Goal: Task Accomplishment & Management: Complete application form

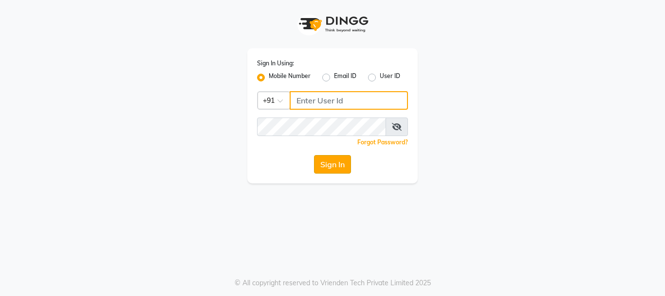
type input "9028660660"
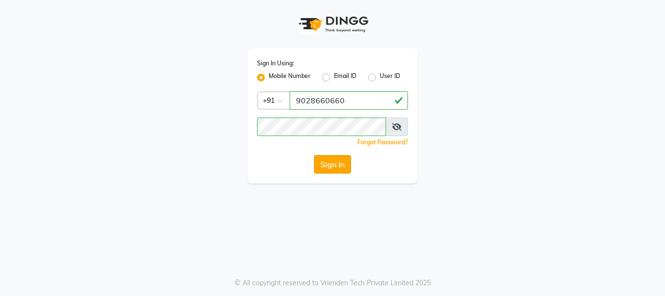
click at [322, 170] on button "Sign In" at bounding box center [332, 164] width 37 height 19
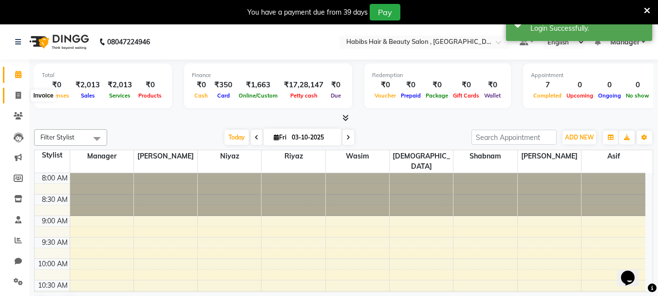
click at [17, 92] on icon at bounding box center [18, 95] width 5 height 7
select select "4842"
select select "service"
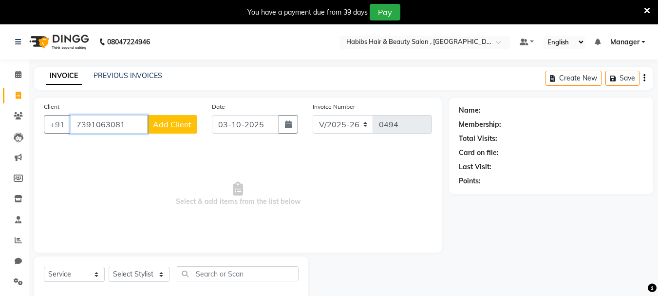
type input "7391063081"
click at [170, 111] on div "Client [PHONE_NUMBER] Add Client" at bounding box center [121, 121] width 168 height 40
click at [178, 116] on button "Add Client" at bounding box center [172, 124] width 50 height 19
select select "22"
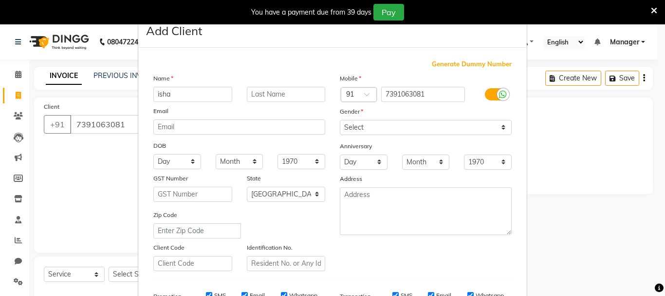
type input "isha"
drag, startPoint x: 447, startPoint y: 126, endPoint x: 450, endPoint y: 134, distance: 8.8
click at [447, 126] on select "Select [DEMOGRAPHIC_DATA] [DEMOGRAPHIC_DATA] Other Prefer Not To Say" at bounding box center [426, 127] width 172 height 15
select select "[DEMOGRAPHIC_DATA]"
click at [340, 120] on select "Select [DEMOGRAPHIC_DATA] [DEMOGRAPHIC_DATA] Other Prefer Not To Say" at bounding box center [426, 127] width 172 height 15
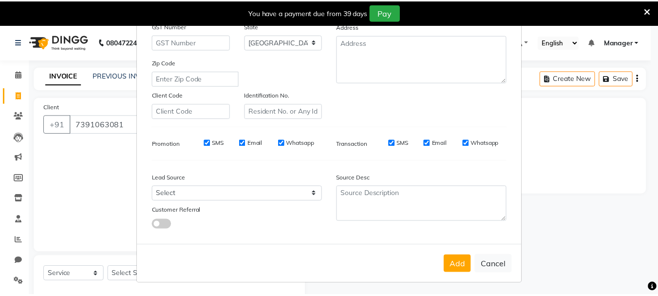
scroll to position [154, 0]
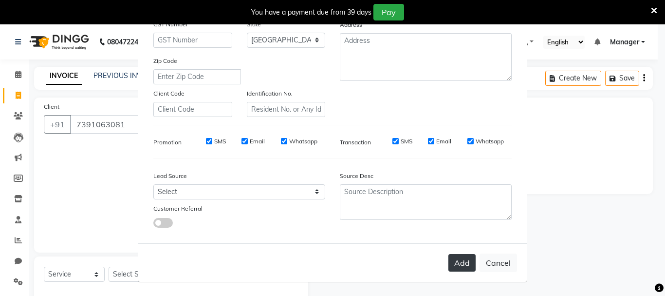
click at [466, 267] on button "Add" at bounding box center [462, 263] width 27 height 18
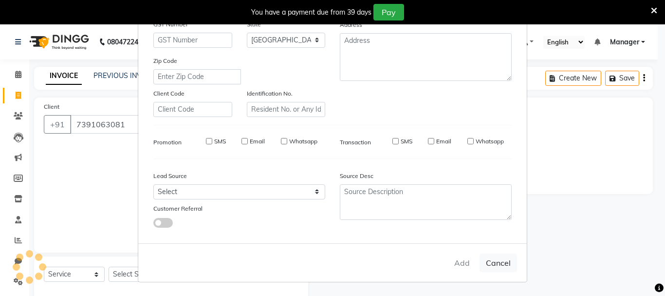
type input "73******81"
select select
select select "null"
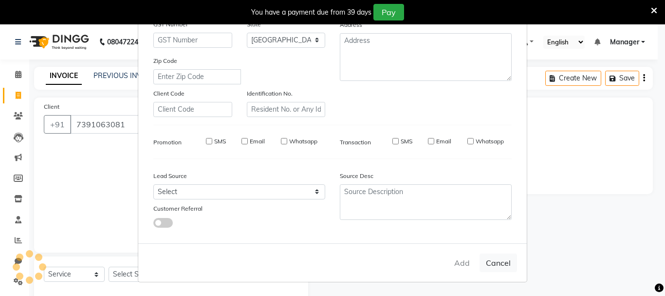
select select
checkbox input "false"
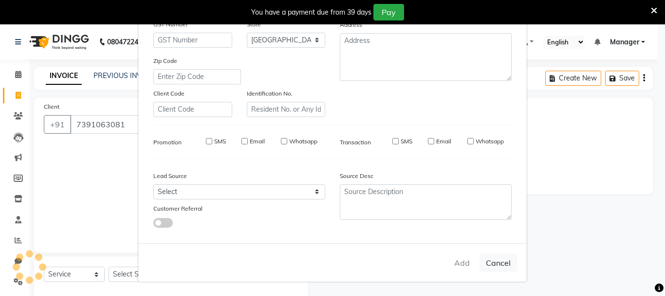
checkbox input "false"
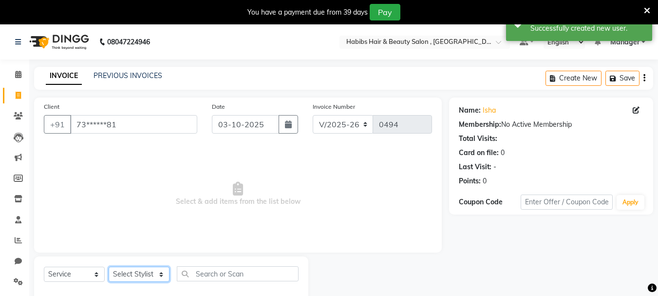
click at [126, 268] on select "Select Stylist asif Manager [PERSON_NAME] [PERSON_NAME] sajuddin [PERSON_NAME] …" at bounding box center [139, 273] width 61 height 15
select select "30001"
click at [109, 266] on select "Select Stylist asif Manager [PERSON_NAME] [PERSON_NAME] sajuddin [PERSON_NAME] …" at bounding box center [139, 273] width 61 height 15
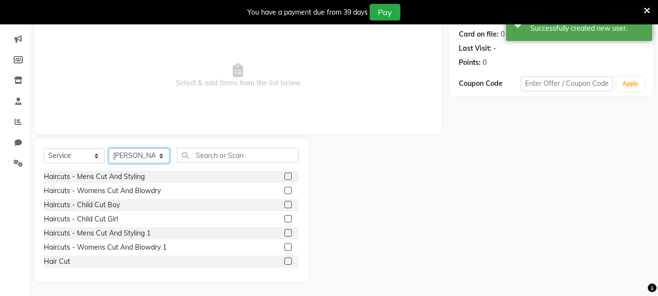
scroll to position [119, 0]
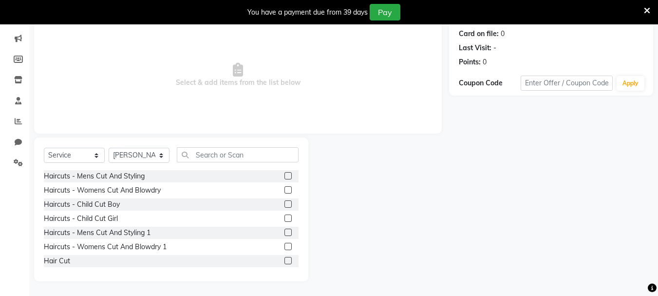
click at [284, 176] on label at bounding box center [287, 175] width 7 height 7
click at [284, 176] on input "checkbox" at bounding box center [287, 176] width 6 height 6
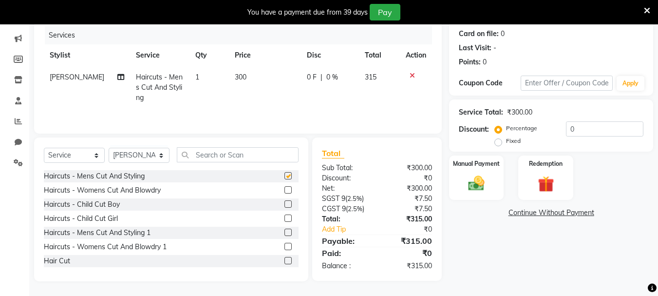
checkbox input "false"
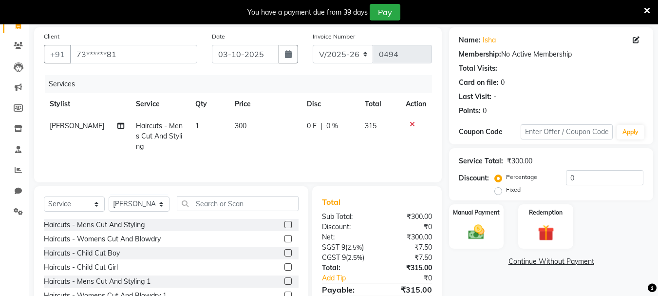
click at [259, 130] on td "300" at bounding box center [265, 136] width 72 height 42
select select "30001"
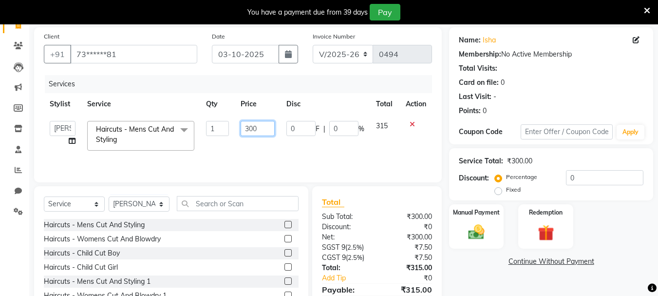
drag, startPoint x: 264, startPoint y: 129, endPoint x: 235, endPoint y: 129, distance: 28.7
click at [244, 129] on input "300" at bounding box center [258, 128] width 34 height 15
type input "350"
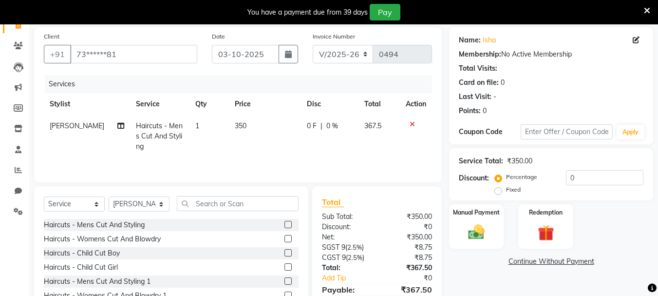
click at [388, 144] on td "367.5" at bounding box center [379, 136] width 41 height 42
select select "30001"
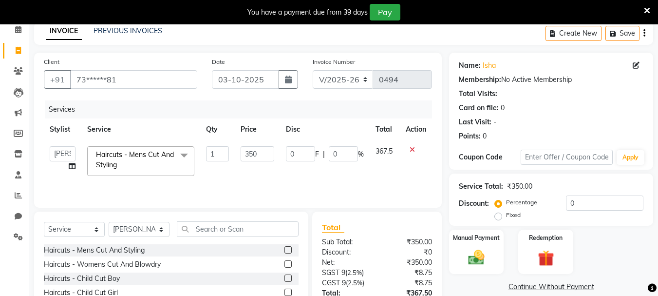
scroll to position [0, 0]
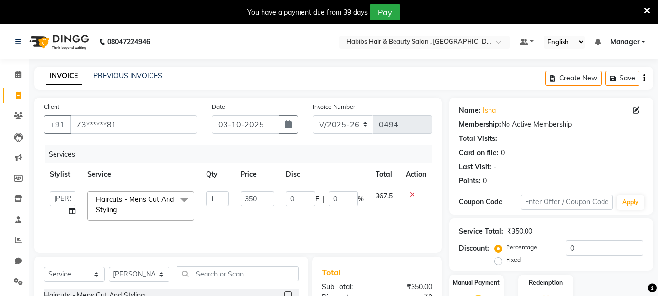
click at [645, 78] on icon "button" at bounding box center [644, 78] width 2 height 0
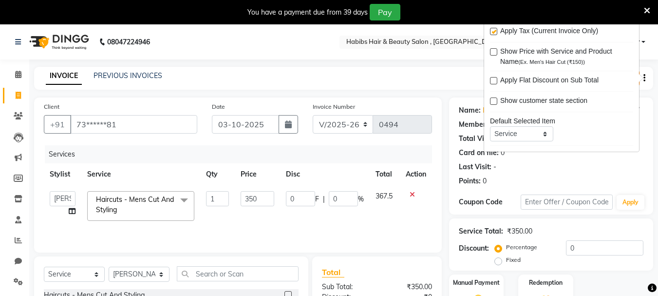
click at [493, 33] on label at bounding box center [493, 31] width 7 height 7
click at [493, 33] on input "checkbox" at bounding box center [493, 32] width 6 height 6
checkbox input "false"
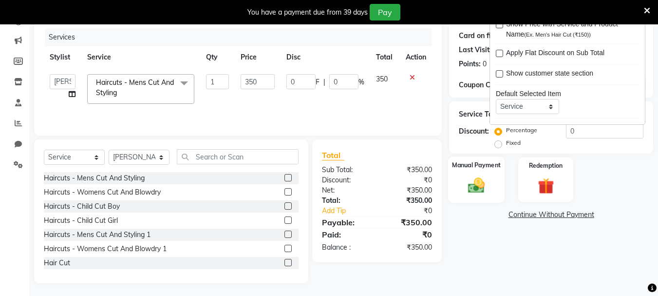
scroll to position [119, 0]
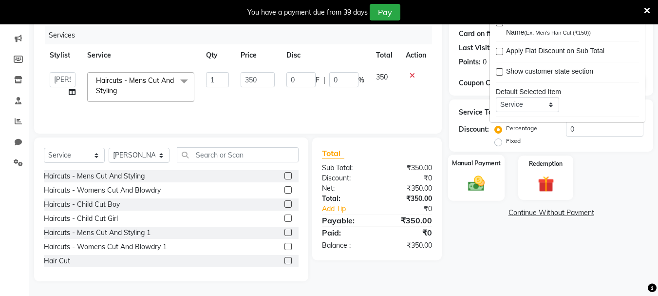
click at [494, 191] on div "Manual Payment" at bounding box center [476, 177] width 57 height 46
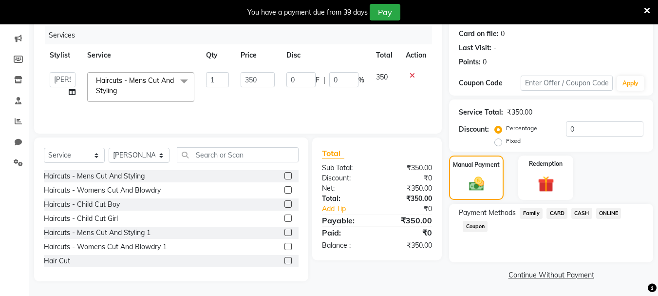
click at [607, 214] on span "ONLINE" at bounding box center [608, 213] width 25 height 11
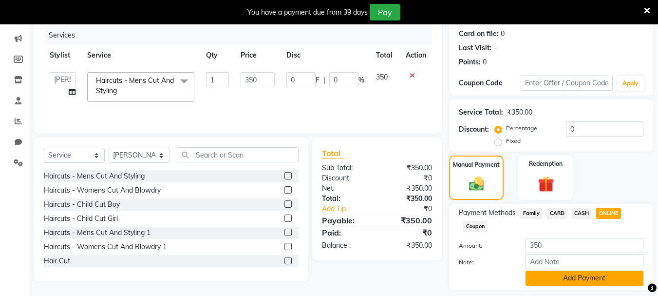
click at [595, 271] on button "Add Payment" at bounding box center [585, 277] width 118 height 15
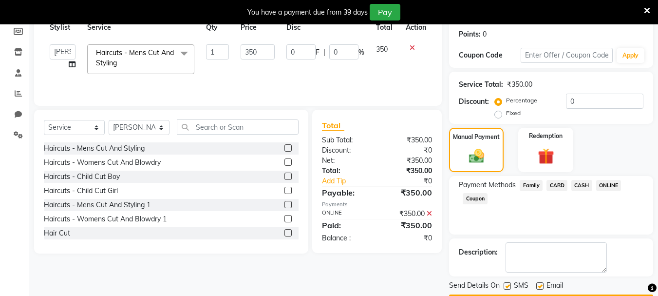
scroll to position [175, 0]
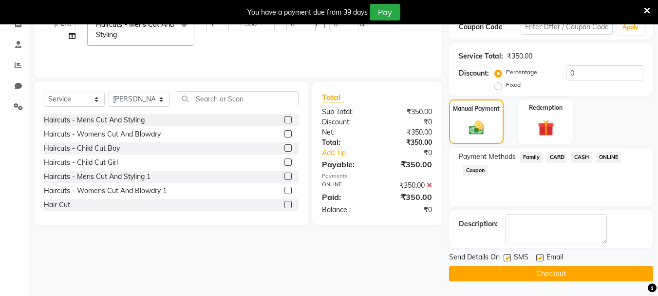
click at [593, 274] on button "Checkout" at bounding box center [551, 273] width 204 height 15
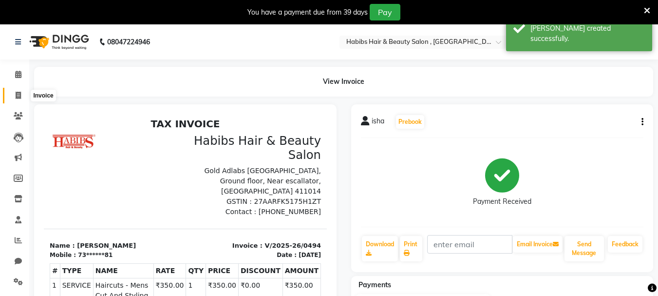
click at [18, 91] on span at bounding box center [18, 95] width 17 height 11
select select "service"
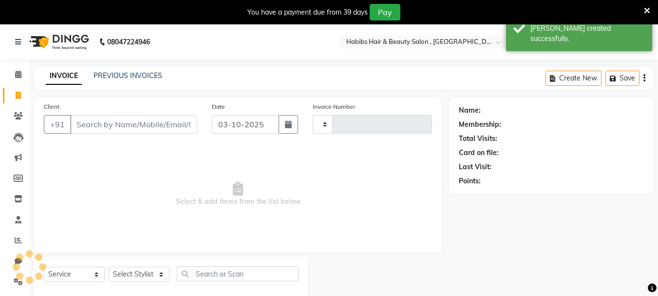
scroll to position [24, 0]
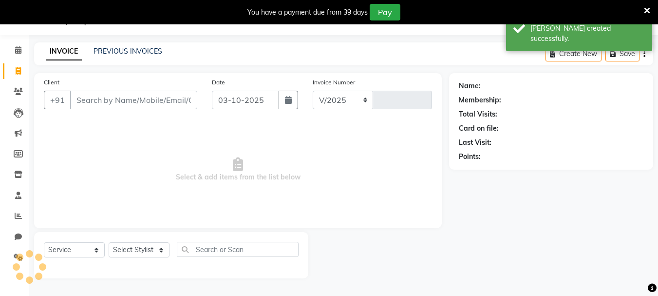
select select "4842"
type input "0495"
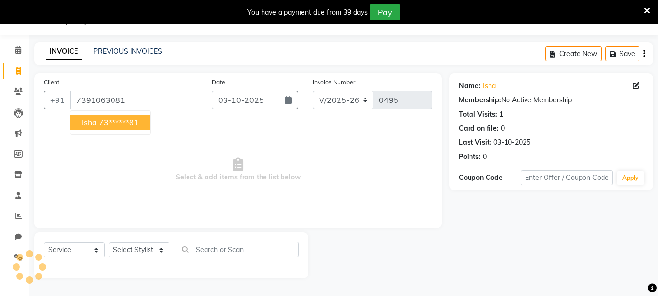
click at [138, 121] on ngb-highlight "73******81" at bounding box center [119, 122] width 40 height 10
type input "73******81"
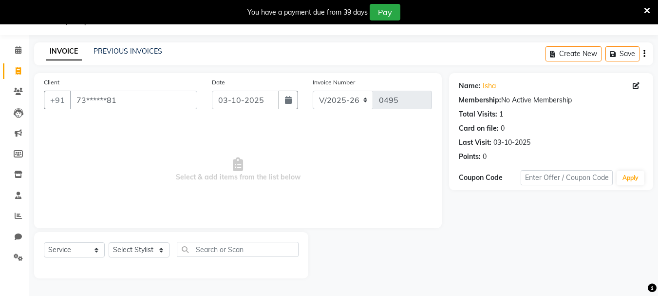
click at [154, 239] on div "Select Service Product Membership Package Voucher Prepaid Gift Card Select Styl…" at bounding box center [171, 255] width 274 height 46
click at [156, 248] on select "Select Stylist asif Manager [PERSON_NAME] [PERSON_NAME] sajuddin [PERSON_NAME] …" at bounding box center [139, 249] width 61 height 15
click at [109, 242] on select "Select Stylist asif Manager [PERSON_NAME] [PERSON_NAME] sajuddin [PERSON_NAME] …" at bounding box center [139, 249] width 61 height 15
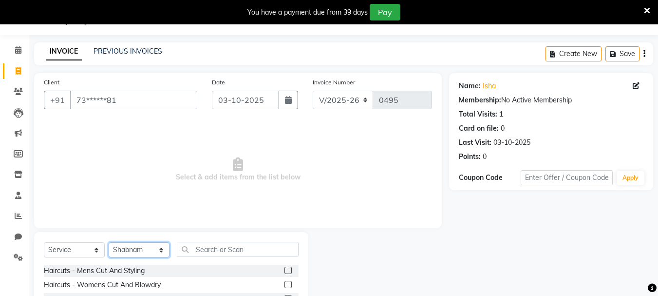
click at [149, 254] on select "Select Stylist asif Manager [PERSON_NAME] [PERSON_NAME] sajuddin [PERSON_NAME] …" at bounding box center [139, 249] width 61 height 15
select select "30050"
click at [109, 242] on select "Select Stylist asif Manager [PERSON_NAME] [PERSON_NAME] sajuddin [PERSON_NAME] …" at bounding box center [139, 249] width 61 height 15
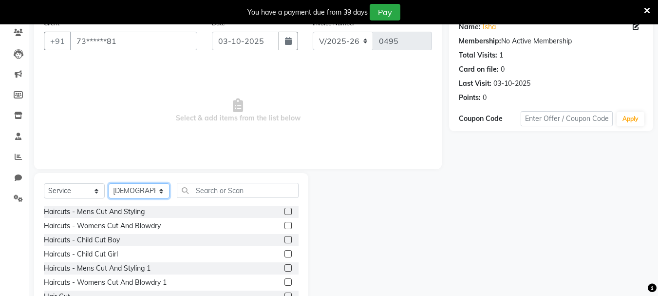
scroll to position [119, 0]
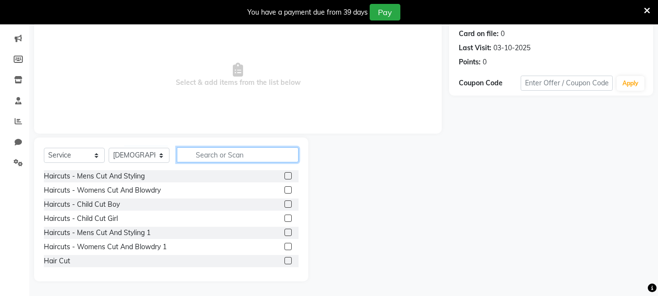
click at [216, 153] on input "text" at bounding box center [238, 154] width 122 height 15
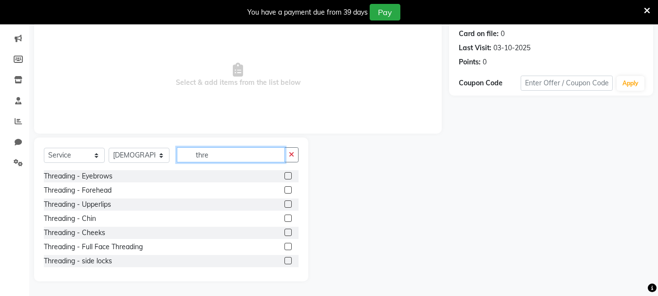
type input "thre"
click at [284, 173] on label at bounding box center [287, 175] width 7 height 7
click at [284, 173] on input "checkbox" at bounding box center [287, 176] width 6 height 6
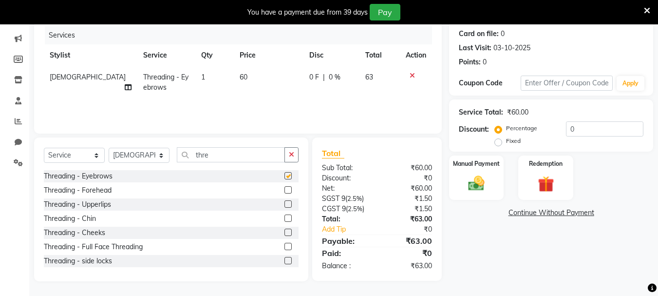
checkbox input "false"
click at [284, 191] on label at bounding box center [287, 189] width 7 height 7
click at [284, 191] on input "checkbox" at bounding box center [287, 190] width 6 height 6
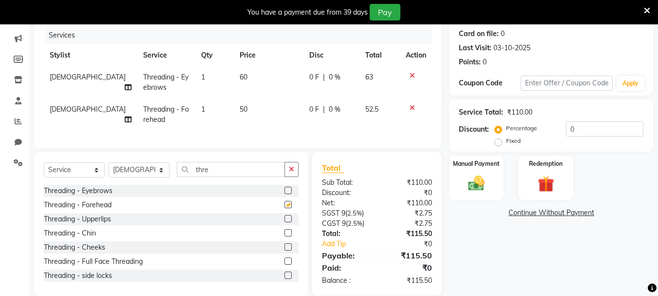
checkbox input "false"
click at [284, 236] on label at bounding box center [287, 232] width 7 height 7
click at [284, 236] on input "checkbox" at bounding box center [287, 233] width 6 height 6
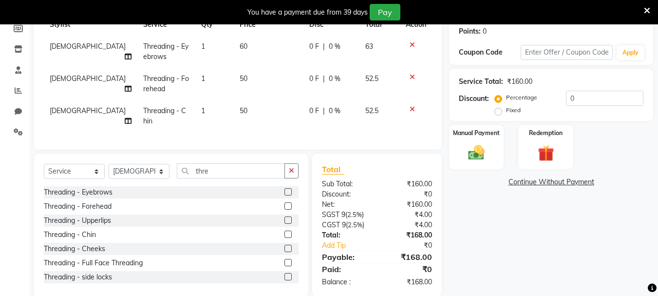
scroll to position [173, 0]
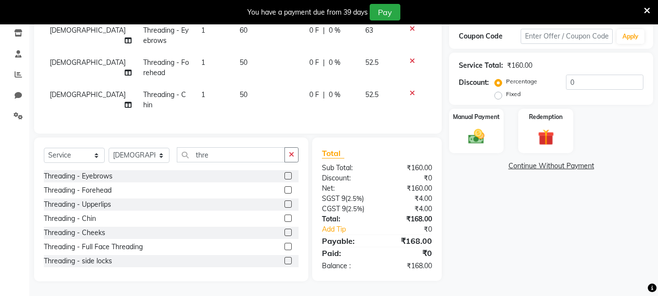
click at [284, 217] on label at bounding box center [287, 217] width 7 height 7
click at [284, 217] on input "checkbox" at bounding box center [287, 218] width 6 height 6
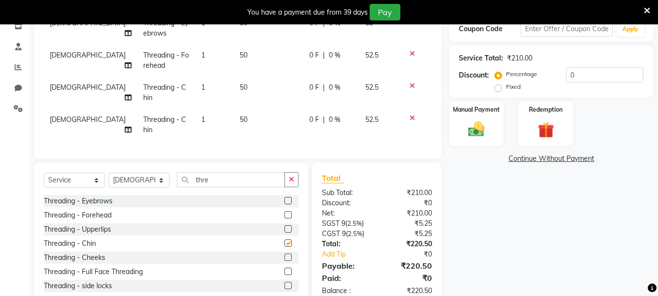
checkbox input "false"
click at [284, 232] on label at bounding box center [287, 228] width 7 height 7
click at [284, 232] on input "checkbox" at bounding box center [287, 229] width 6 height 6
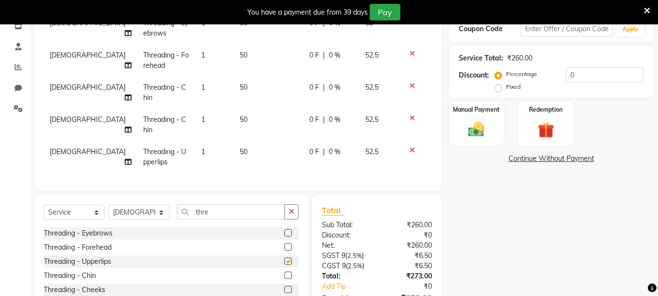
checkbox input "false"
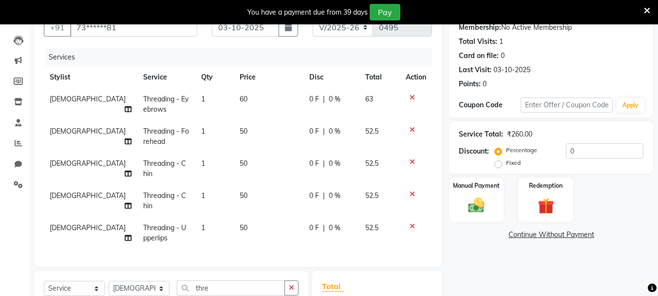
scroll to position [97, 0]
click at [240, 132] on span "50" at bounding box center [244, 130] width 8 height 9
select select "30050"
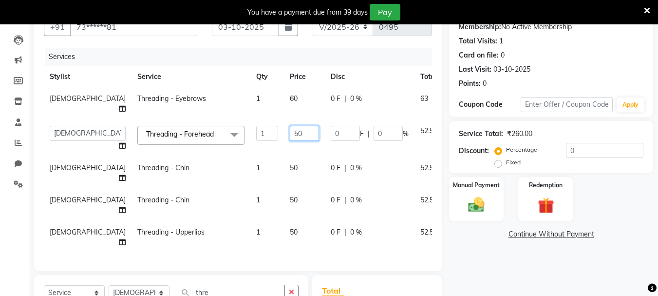
drag, startPoint x: 271, startPoint y: 135, endPoint x: 240, endPoint y: 133, distance: 31.3
click at [290, 134] on input "50" at bounding box center [304, 133] width 29 height 15
type input "60"
click at [284, 162] on td "50" at bounding box center [304, 173] width 41 height 32
select select "30050"
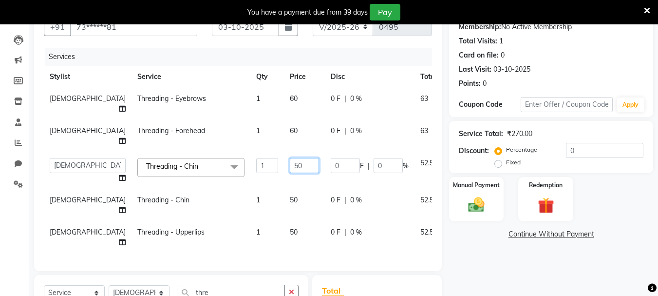
drag, startPoint x: 258, startPoint y: 164, endPoint x: 211, endPoint y: 162, distance: 46.8
click at [211, 162] on tr "asif Manager Mobin Niyaz Riyaz sajuddin Shabnam Sunita Wasim Threading - Chin x…" at bounding box center [259, 170] width 431 height 37
type input "120"
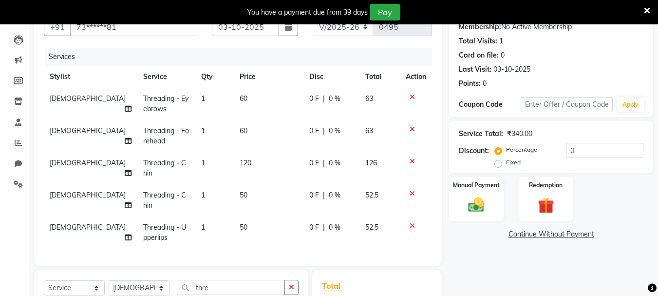
click at [253, 193] on td "50" at bounding box center [269, 200] width 70 height 32
select select "30050"
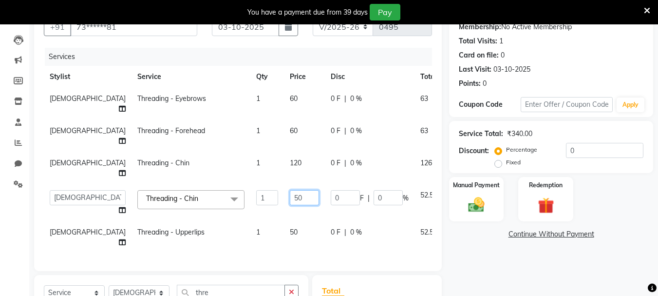
drag, startPoint x: 264, startPoint y: 194, endPoint x: 222, endPoint y: 192, distance: 42.4
click at [222, 192] on tr "asif Manager Mobin Niyaz Riyaz sajuddin Shabnam Sunita Wasim Threading - Chin x…" at bounding box center [259, 202] width 431 height 37
type input "120"
click at [284, 235] on td "50" at bounding box center [304, 237] width 41 height 32
select select "30050"
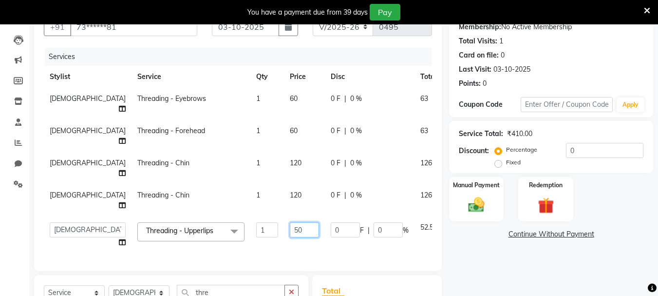
drag, startPoint x: 263, startPoint y: 231, endPoint x: 222, endPoint y: 232, distance: 40.9
click at [226, 231] on tr "asif Manager Mobin Niyaz Riyaz sajuddin Shabnam Sunita Wasim Threading - Upperl…" at bounding box center [259, 234] width 431 height 37
type input "120"
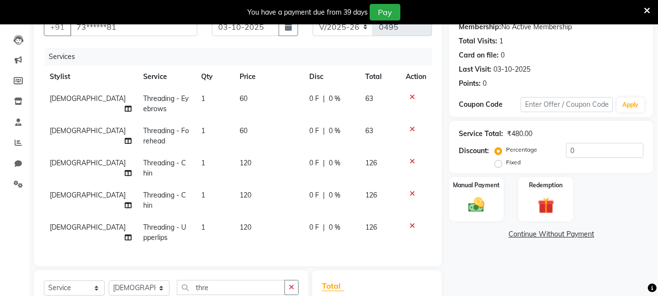
click at [468, 273] on div "Name: Isha Membership: No Active Membership Total Visits: 1 Card on file: 0 Las…" at bounding box center [554, 207] width 211 height 414
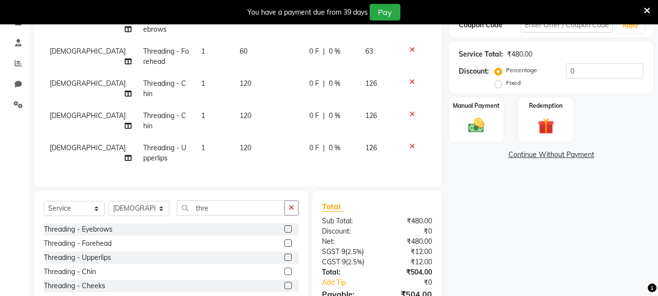
scroll to position [237, 0]
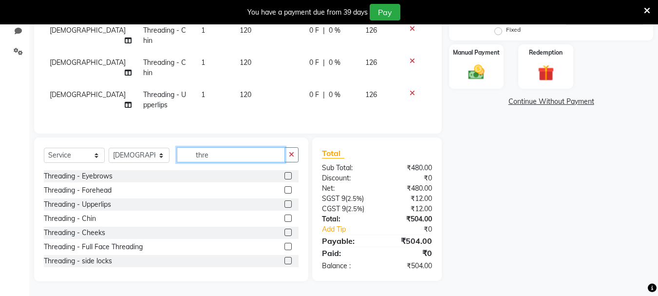
click at [245, 159] on input "thre" at bounding box center [231, 154] width 108 height 15
type input "t"
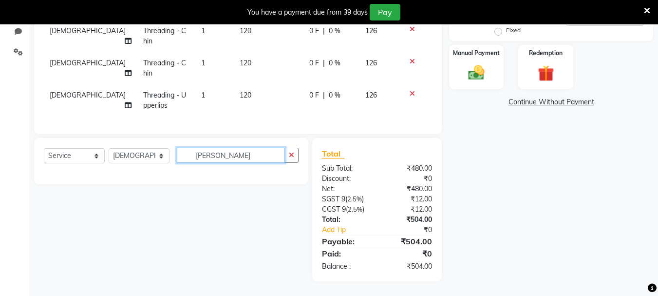
scroll to position [237, 0]
type input "lower"
click at [279, 147] on div "Select Service Product Membership Package Voucher Prepaid Gift Card Select Styl…" at bounding box center [171, 161] width 274 height 46
click at [290, 148] on button "button" at bounding box center [291, 155] width 14 height 15
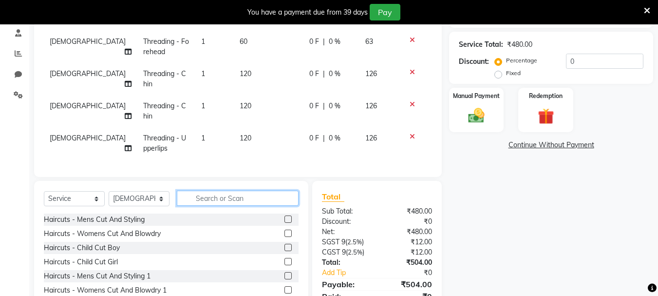
scroll to position [237, 0]
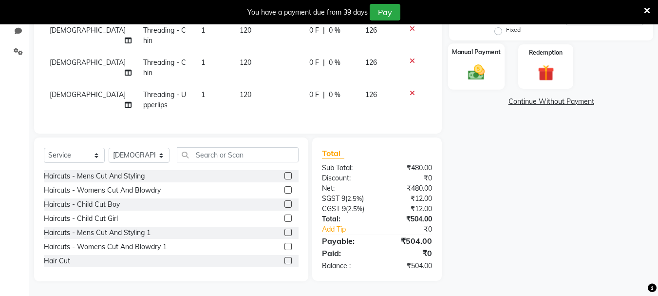
click at [492, 65] on div "Manual Payment" at bounding box center [476, 66] width 57 height 46
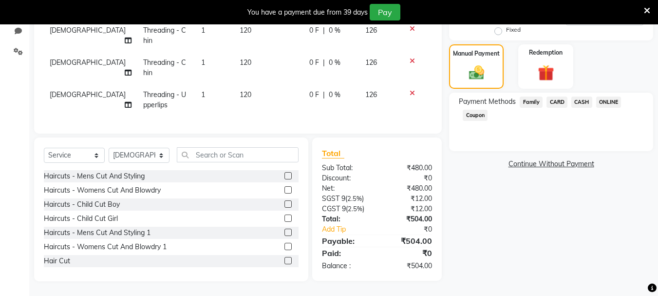
click at [610, 96] on span "ONLINE" at bounding box center [608, 101] width 25 height 11
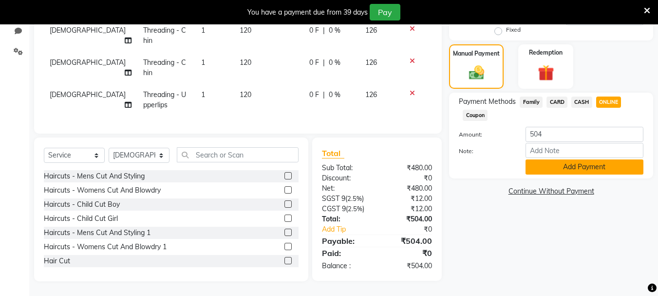
click at [601, 159] on button "Add Payment" at bounding box center [585, 166] width 118 height 15
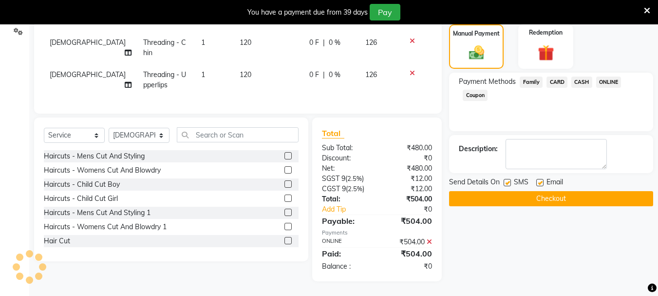
scroll to position [257, 0]
click at [596, 180] on div "Send Details On SMS Email" at bounding box center [551, 183] width 204 height 12
click at [596, 191] on button "Checkout" at bounding box center [551, 198] width 204 height 15
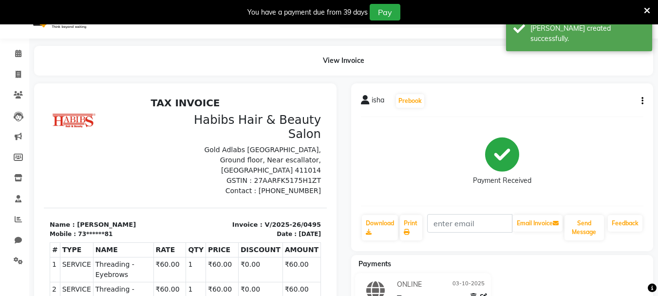
scroll to position [20, 0]
click at [24, 70] on span at bounding box center [18, 75] width 17 height 11
select select "service"
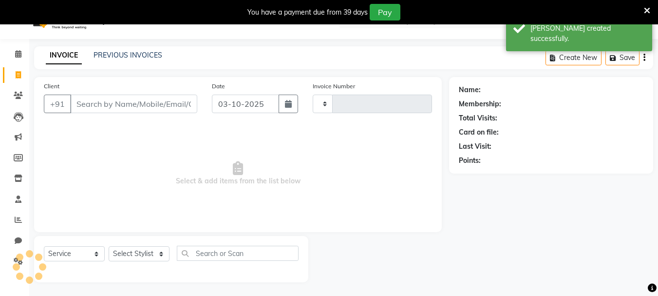
type input "0496"
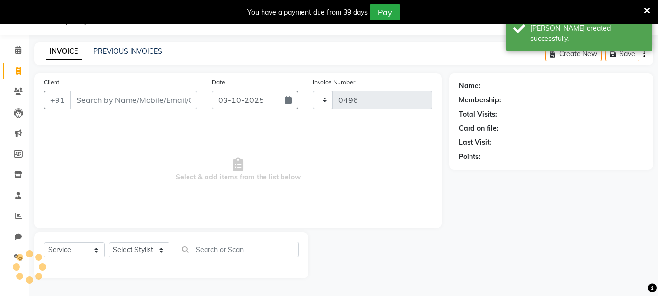
select select "4842"
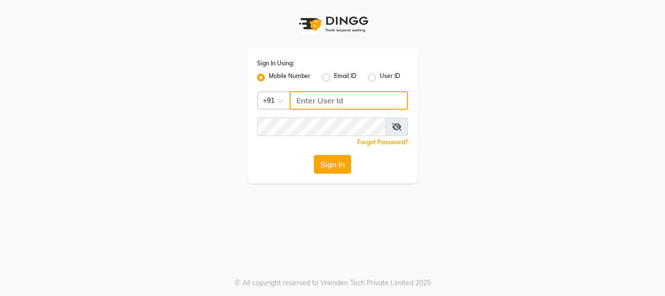
type input "9028660660"
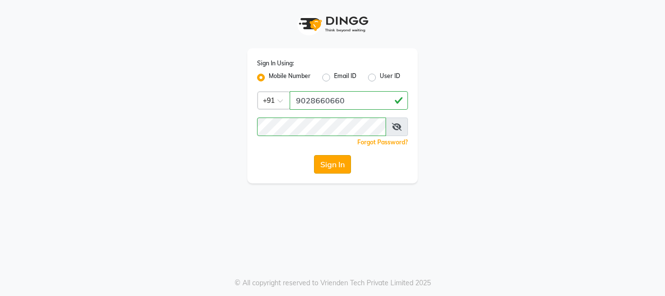
click at [342, 161] on button "Sign In" at bounding box center [332, 164] width 37 height 19
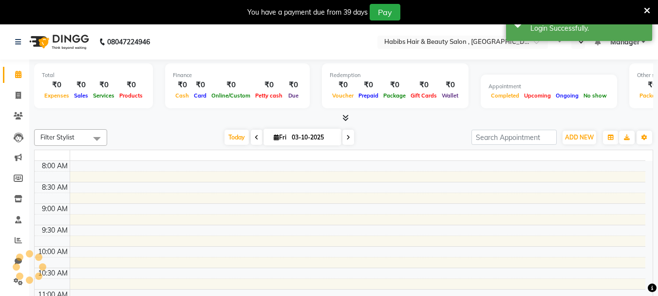
select select "en"
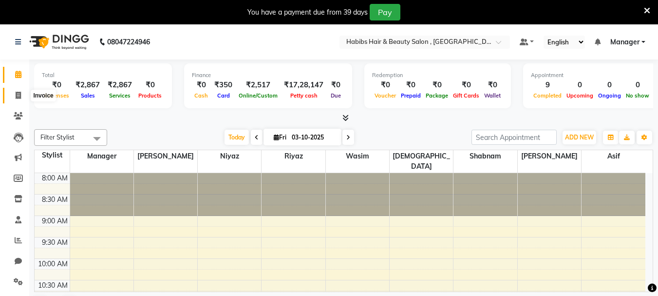
click at [18, 98] on icon at bounding box center [18, 95] width 5 height 7
select select "service"
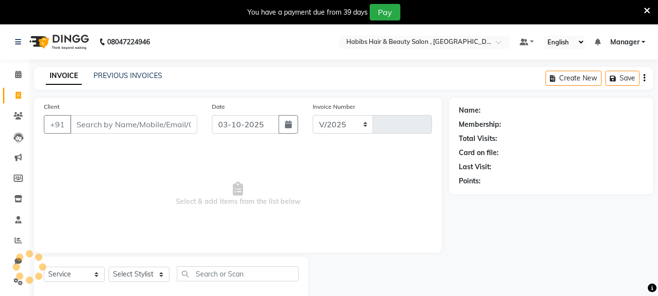
select select "4842"
type input "0496"
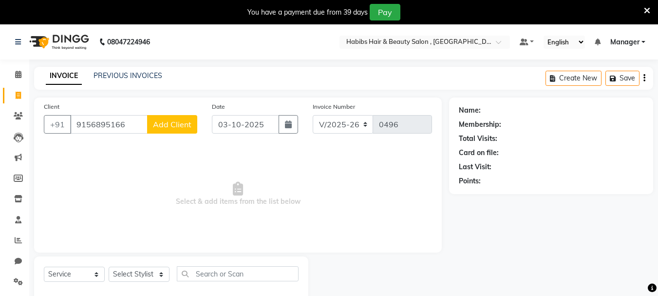
type input "9156895166"
click at [163, 128] on span "Add Client" at bounding box center [172, 124] width 38 height 10
select select "22"
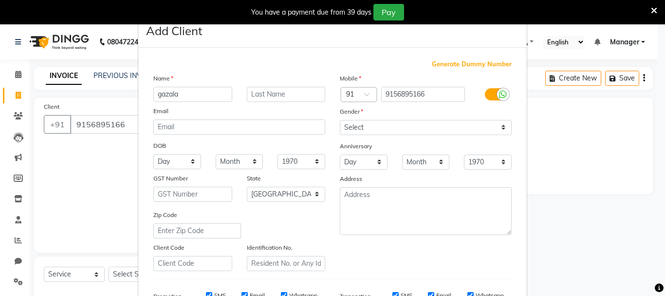
type input "gazala"
click at [418, 132] on select "Select [DEMOGRAPHIC_DATA] [DEMOGRAPHIC_DATA] Other Prefer Not To Say" at bounding box center [426, 127] width 172 height 15
select select "[DEMOGRAPHIC_DATA]"
click at [340, 120] on select "Select [DEMOGRAPHIC_DATA] [DEMOGRAPHIC_DATA] Other Prefer Not To Say" at bounding box center [426, 127] width 172 height 15
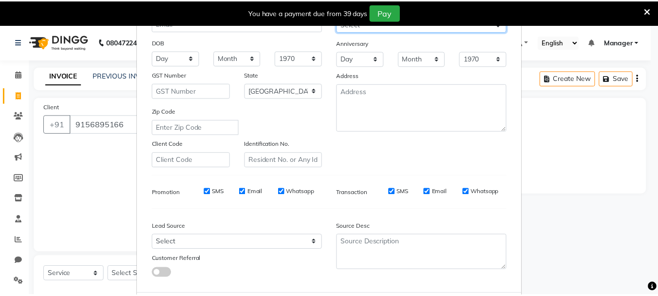
scroll to position [154, 0]
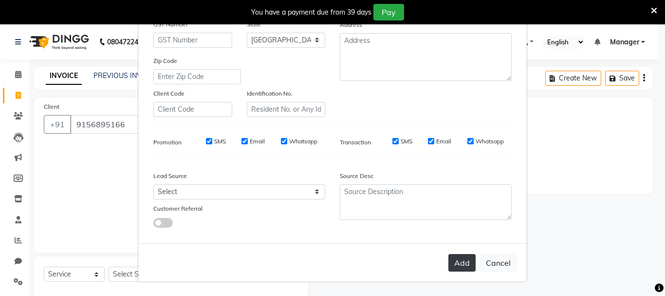
click at [454, 261] on button "Add" at bounding box center [462, 263] width 27 height 18
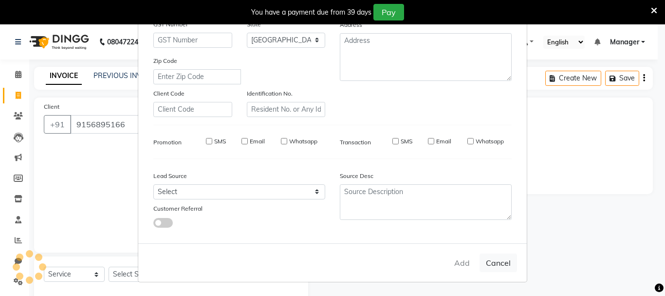
type input "91******66"
select select
select select "null"
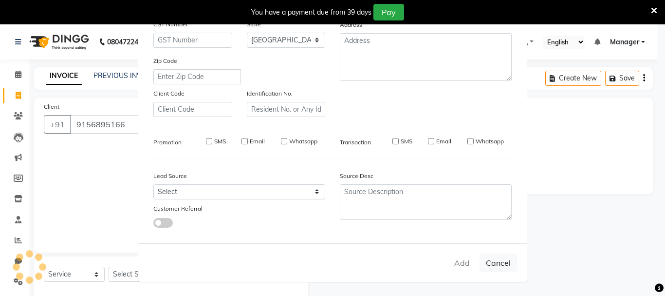
select select
checkbox input "false"
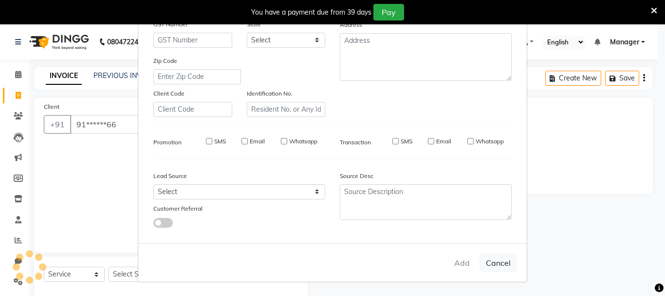
checkbox input "false"
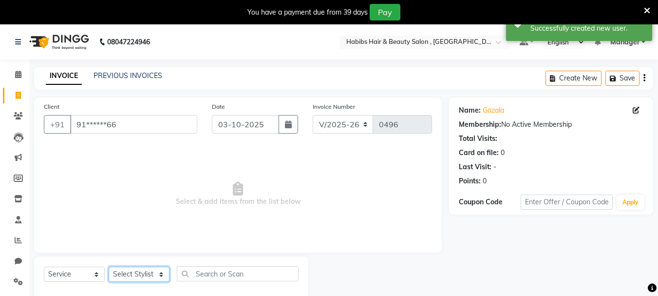
click at [126, 272] on select "Select Stylist asif Manager [PERSON_NAME] [PERSON_NAME] sajuddin [PERSON_NAME] …" at bounding box center [139, 273] width 61 height 15
select select "30048"
click at [109, 266] on select "Select Stylist asif Manager [PERSON_NAME] [PERSON_NAME] sajuddin [PERSON_NAME] …" at bounding box center [139, 273] width 61 height 15
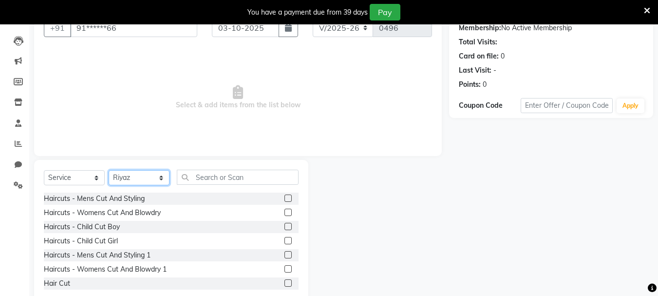
scroll to position [97, 0]
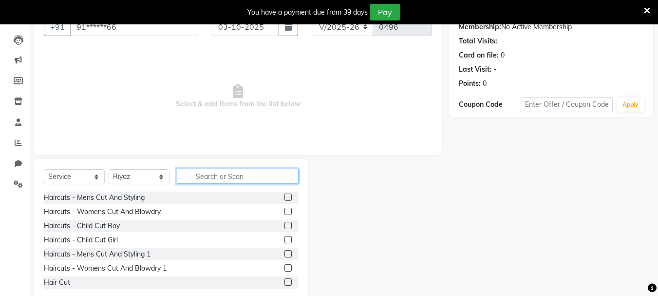
click at [289, 178] on input "text" at bounding box center [238, 176] width 122 height 15
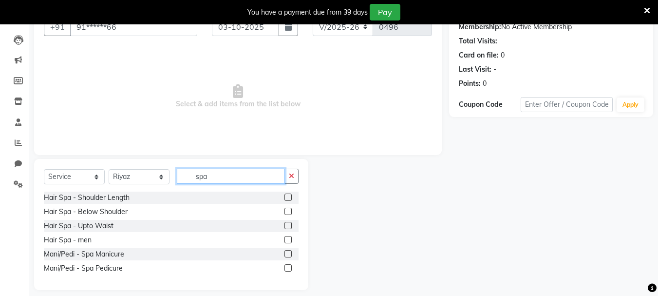
type input "spa"
click at [290, 197] on label at bounding box center [287, 196] width 7 height 7
click at [290, 197] on input "checkbox" at bounding box center [287, 197] width 6 height 6
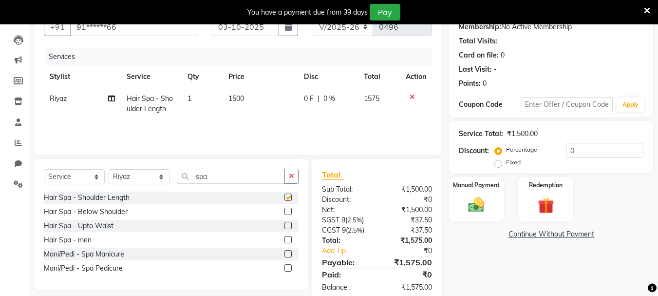
checkbox input "false"
drag, startPoint x: 242, startPoint y: 93, endPoint x: 243, endPoint y: 107, distance: 14.2
click at [243, 107] on td "1500" at bounding box center [261, 104] width 76 height 32
select select "30048"
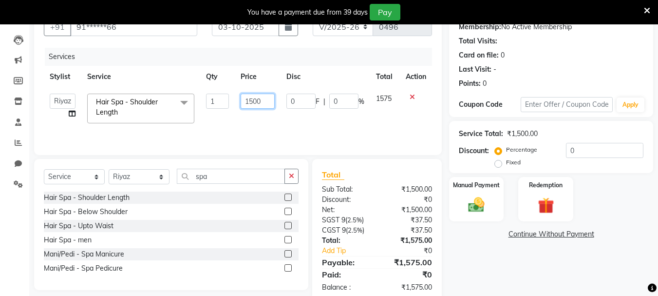
drag, startPoint x: 262, startPoint y: 101, endPoint x: 236, endPoint y: 103, distance: 26.3
click at [236, 103] on td "1500" at bounding box center [257, 108] width 45 height 41
type input "2500"
click at [341, 118] on td "0 F | 0 %" at bounding box center [326, 108] width 90 height 41
select select "30048"
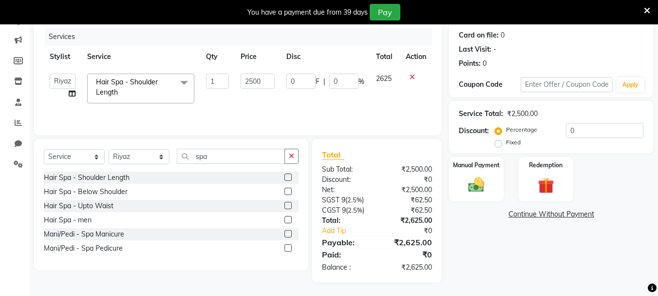
scroll to position [118, 0]
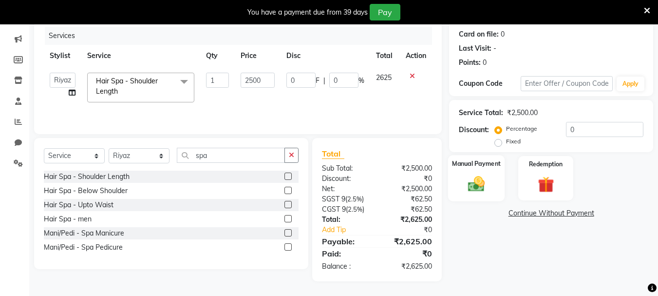
click at [467, 183] on img at bounding box center [476, 183] width 27 height 19
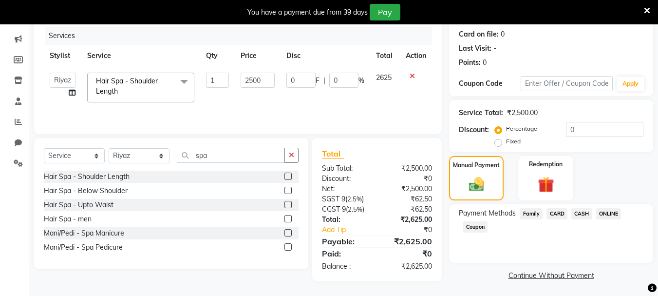
click at [612, 212] on span "ONLINE" at bounding box center [608, 213] width 25 height 11
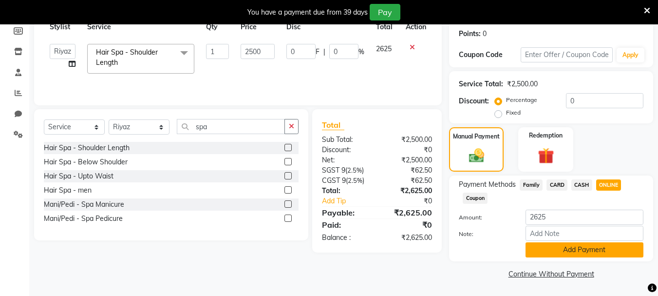
click at [583, 242] on button "Add Payment" at bounding box center [585, 249] width 118 height 15
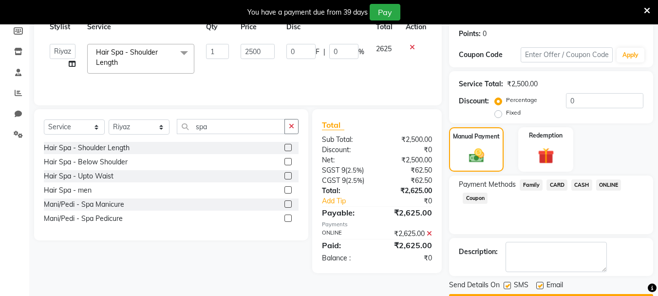
scroll to position [175, 0]
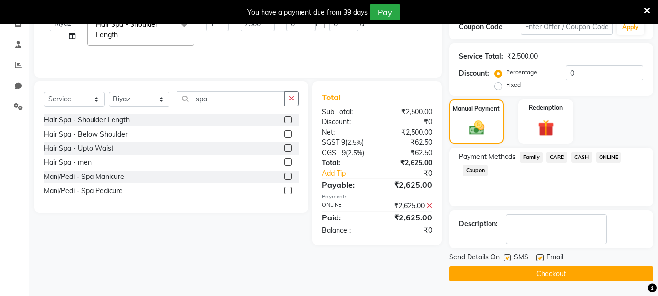
click at [571, 276] on button "Checkout" at bounding box center [551, 273] width 204 height 15
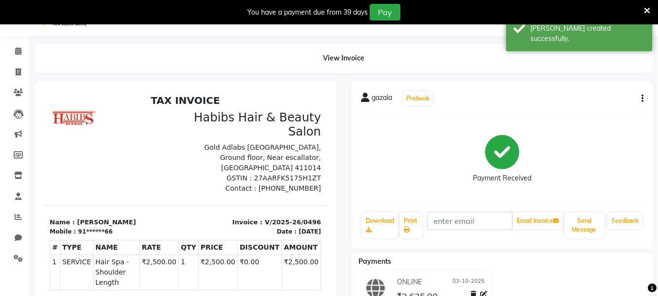
scroll to position [21, 0]
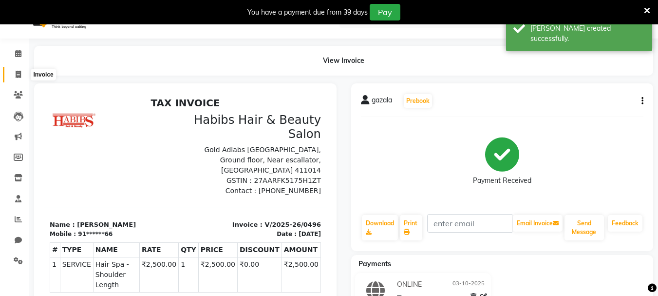
click at [18, 73] on icon at bounding box center [18, 74] width 5 height 7
select select "service"
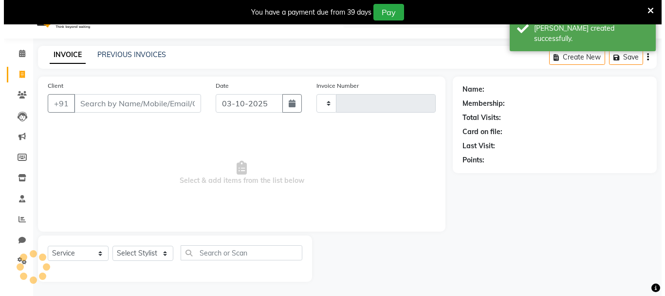
scroll to position [24, 0]
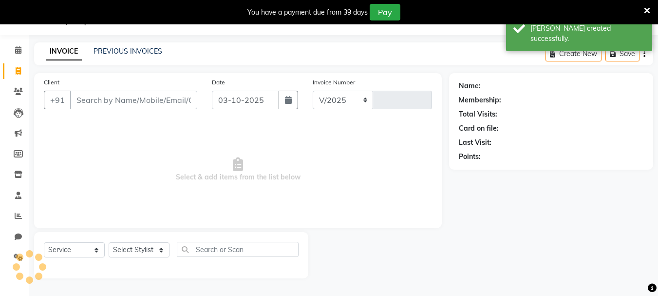
select select "4842"
type input "0497"
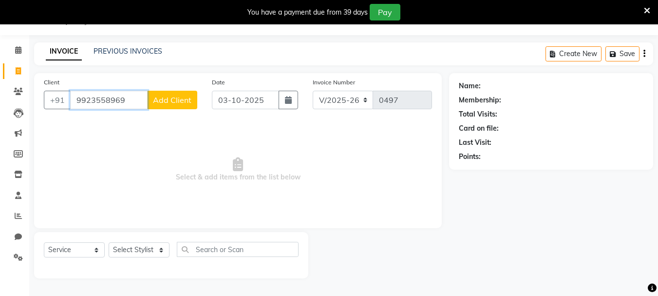
type input "9923558969"
click at [168, 102] on span "Add Client" at bounding box center [172, 100] width 38 height 10
select select "22"
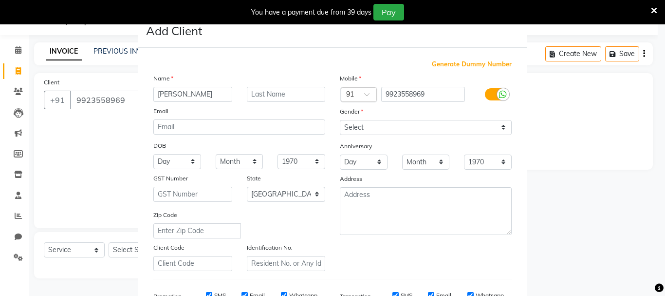
type input "[PERSON_NAME]"
click at [246, 124] on input "email" at bounding box center [239, 126] width 172 height 15
click at [421, 118] on div "Gender" at bounding box center [426, 113] width 187 height 14
click at [421, 130] on select "Select [DEMOGRAPHIC_DATA] [DEMOGRAPHIC_DATA] Other Prefer Not To Say" at bounding box center [426, 127] width 172 height 15
select select "[DEMOGRAPHIC_DATA]"
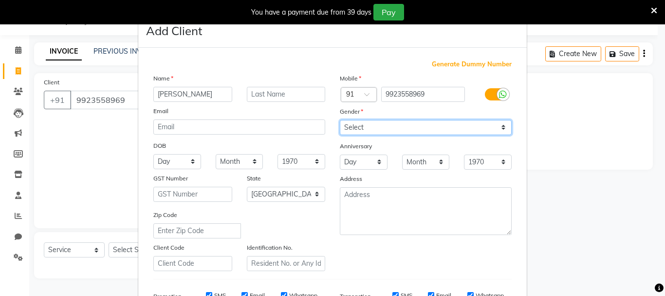
click at [340, 120] on select "Select [DEMOGRAPHIC_DATA] [DEMOGRAPHIC_DATA] Other Prefer Not To Say" at bounding box center [426, 127] width 172 height 15
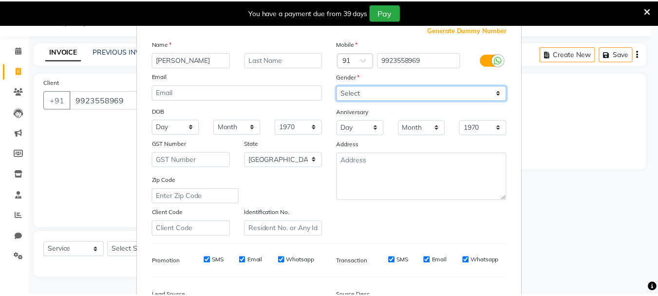
scroll to position [154, 0]
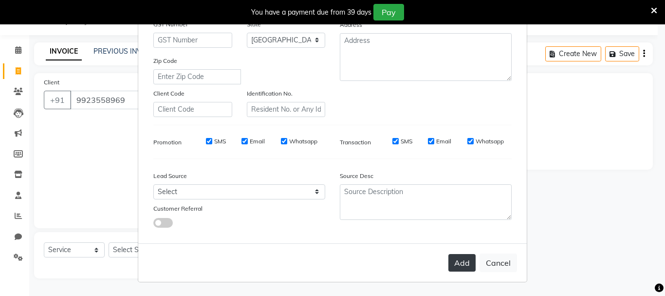
click at [459, 267] on button "Add" at bounding box center [462, 263] width 27 height 18
type input "99******69"
select select
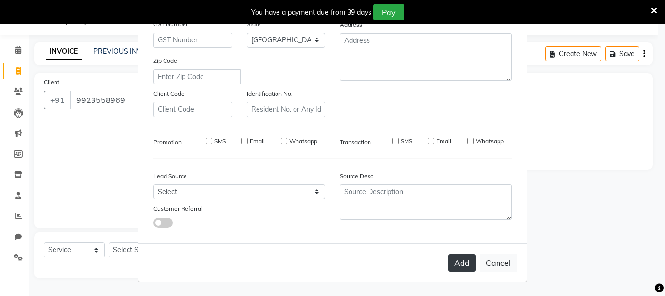
select select "null"
select select
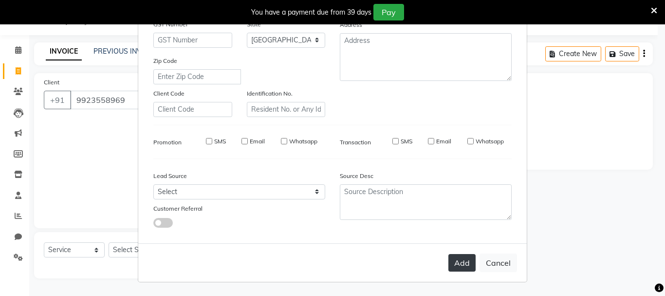
checkbox input "false"
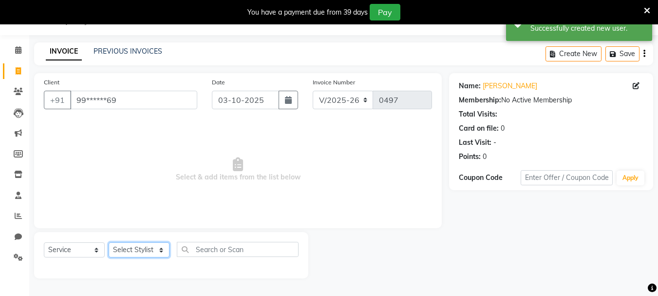
click at [138, 243] on select "Select Stylist asif Manager [PERSON_NAME] [PERSON_NAME] sajuddin [PERSON_NAME] …" at bounding box center [139, 249] width 61 height 15
select select "30049"
click at [109, 242] on select "Select Stylist asif Manager [PERSON_NAME] [PERSON_NAME] sajuddin [PERSON_NAME] …" at bounding box center [139, 249] width 61 height 15
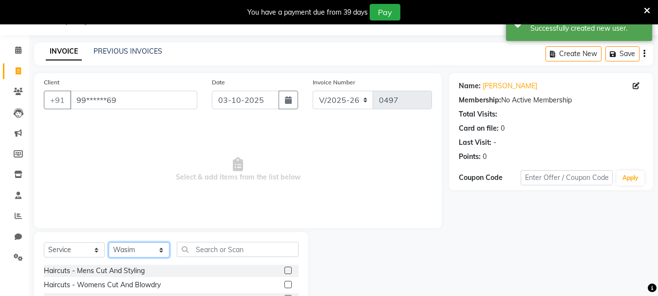
scroll to position [119, 0]
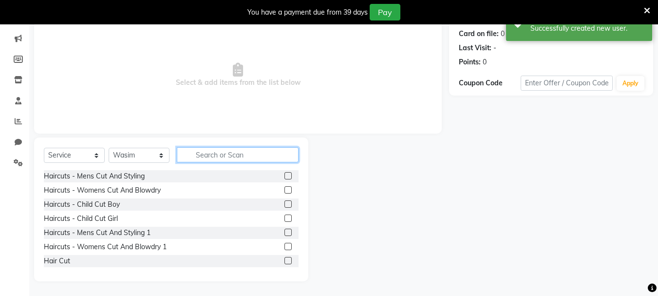
click at [264, 152] on input "text" at bounding box center [238, 154] width 122 height 15
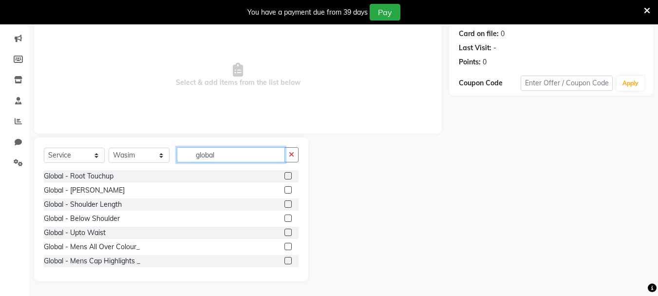
type input "global"
click at [284, 206] on label at bounding box center [287, 203] width 7 height 7
click at [284, 206] on input "checkbox" at bounding box center [287, 204] width 6 height 6
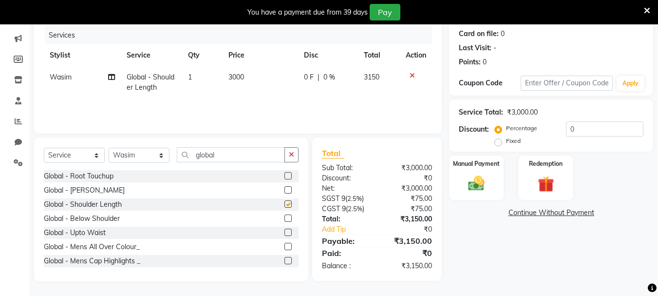
checkbox input "false"
click at [240, 78] on span "3000" at bounding box center [236, 77] width 16 height 9
select select "30049"
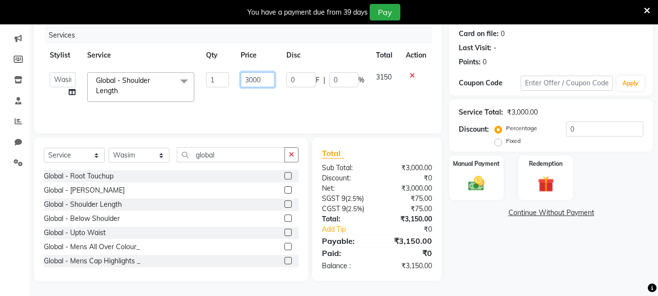
drag, startPoint x: 261, startPoint y: 76, endPoint x: 235, endPoint y: 76, distance: 25.8
click at [235, 76] on td "3000" at bounding box center [257, 86] width 45 height 41
type input "5000"
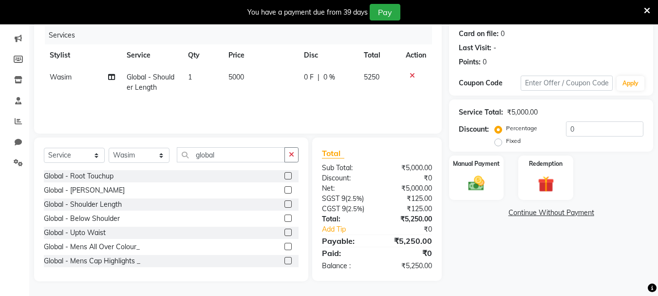
click at [252, 107] on div "Services Stylist Service Qty Price Disc Total Action Wasim Global - Shoulder Le…" at bounding box center [238, 74] width 388 height 97
click at [481, 174] on img at bounding box center [476, 182] width 27 height 19
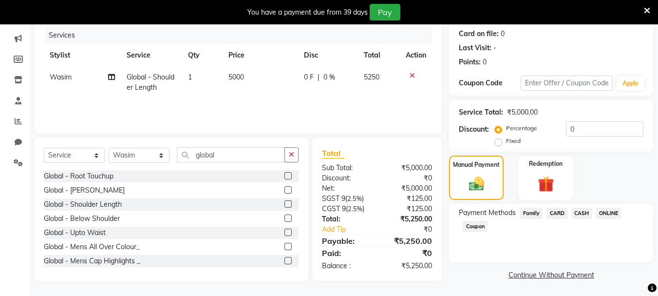
click at [612, 218] on span "ONLINE" at bounding box center [608, 213] width 25 height 11
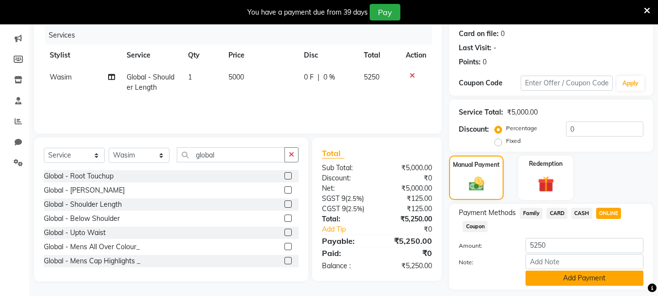
click at [593, 275] on button "Add Payment" at bounding box center [585, 277] width 118 height 15
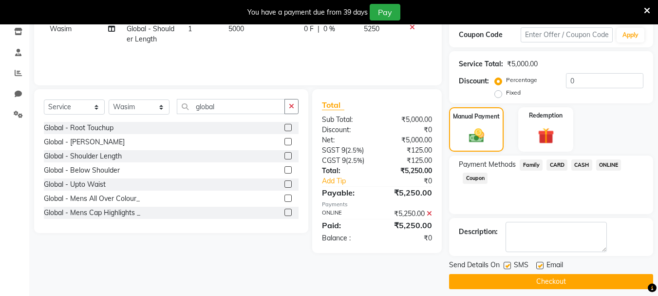
scroll to position [175, 0]
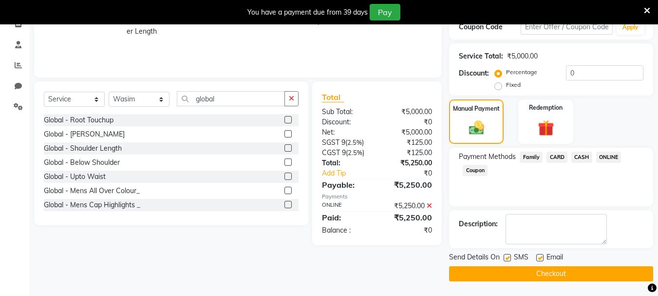
click at [584, 275] on button "Checkout" at bounding box center [551, 273] width 204 height 15
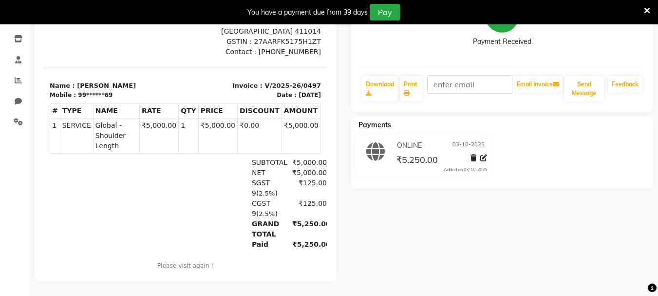
click at [363, 247] on div "[PERSON_NAME] Prebook Payment Received Download Print Email Invoice Send Messag…" at bounding box center [502, 112] width 317 height 337
